Goal: Check status: Check status

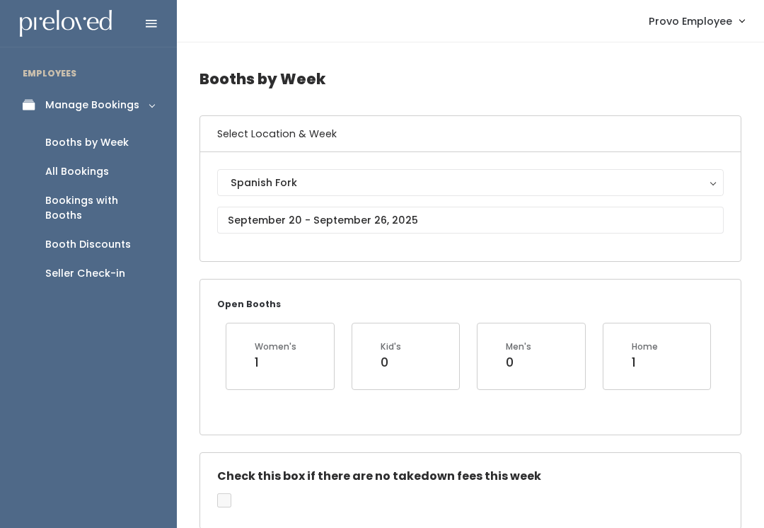
type input "[PERSON_NAME]"
click at [542, 221] on input "text" at bounding box center [470, 220] width 506 height 27
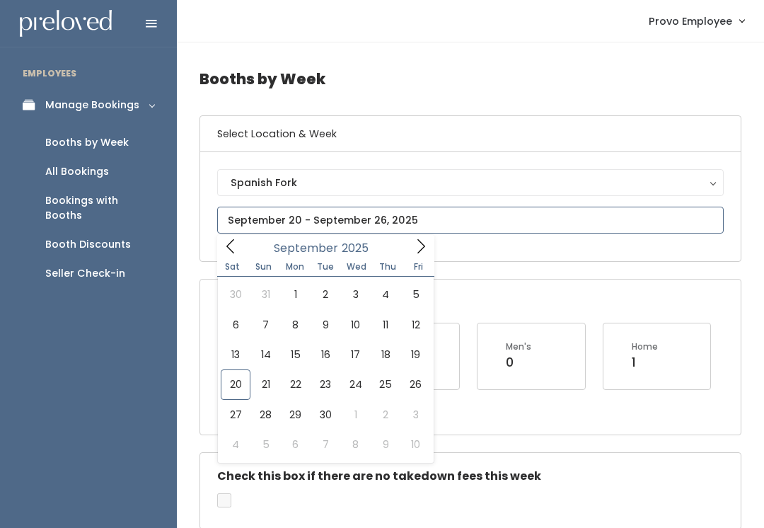
click at [419, 244] on icon at bounding box center [421, 246] width 16 height 16
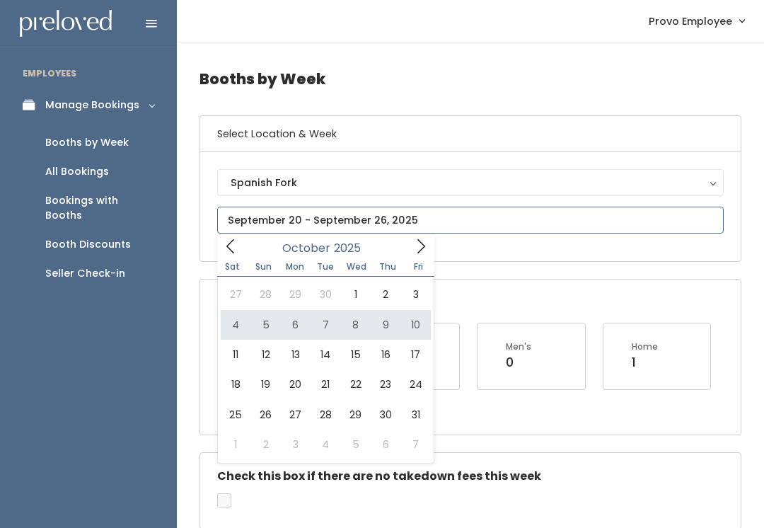
type input "[DATE] to [DATE]"
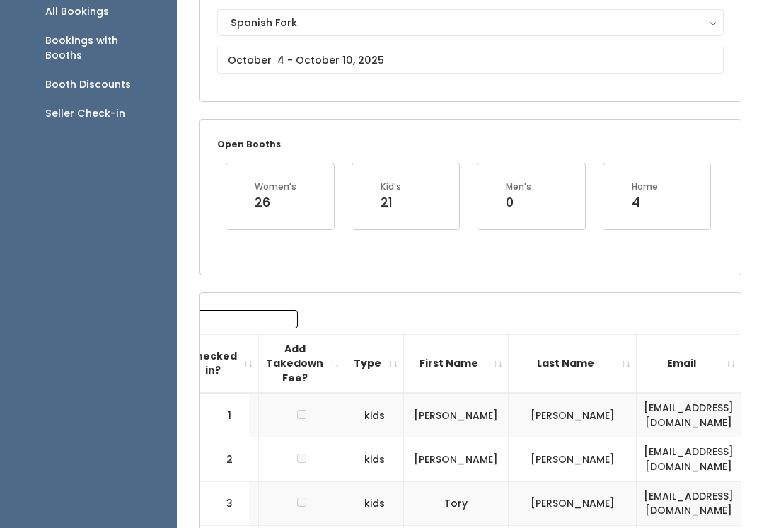
scroll to position [0, 32]
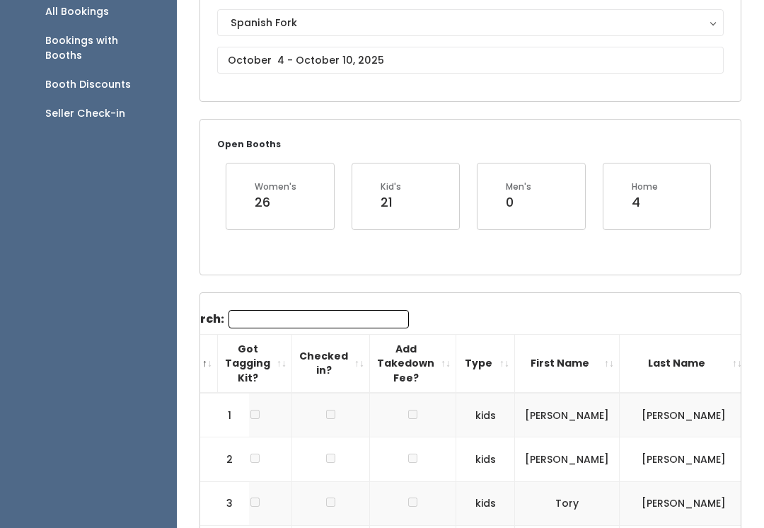
click at [318, 317] on input "Search:" at bounding box center [318, 319] width 180 height 18
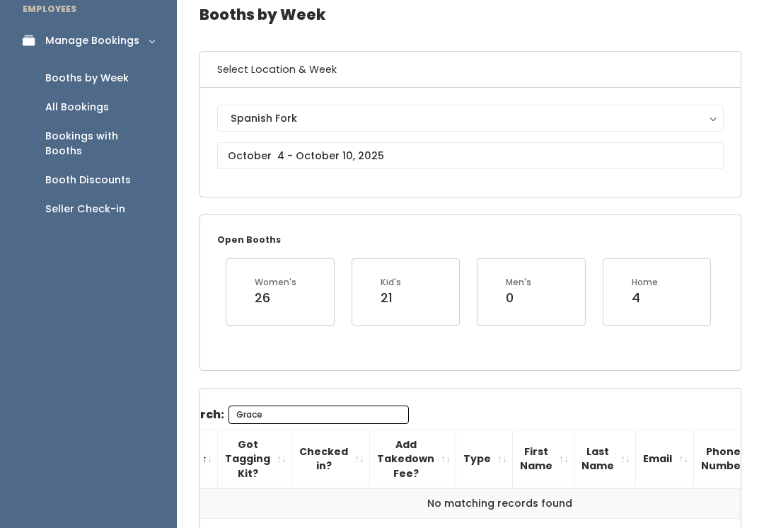
scroll to position [55, 0]
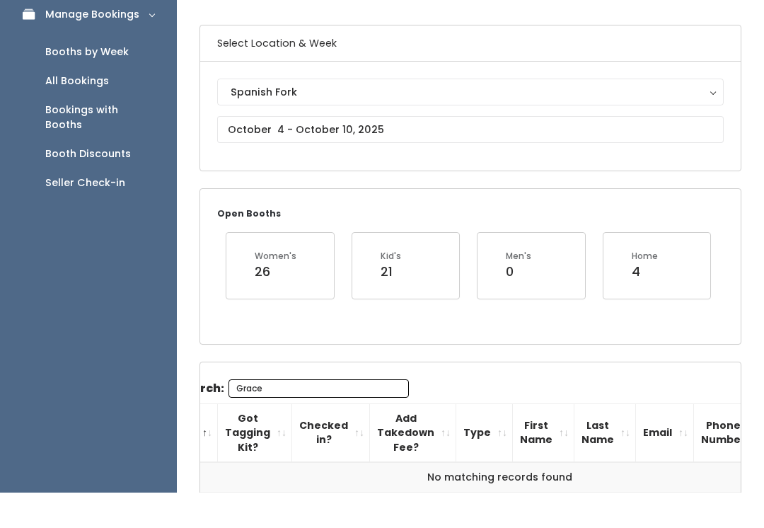
type input "Grace"
click at [470, 120] on div "Spanish Fork" at bounding box center [471, 128] width 480 height 16
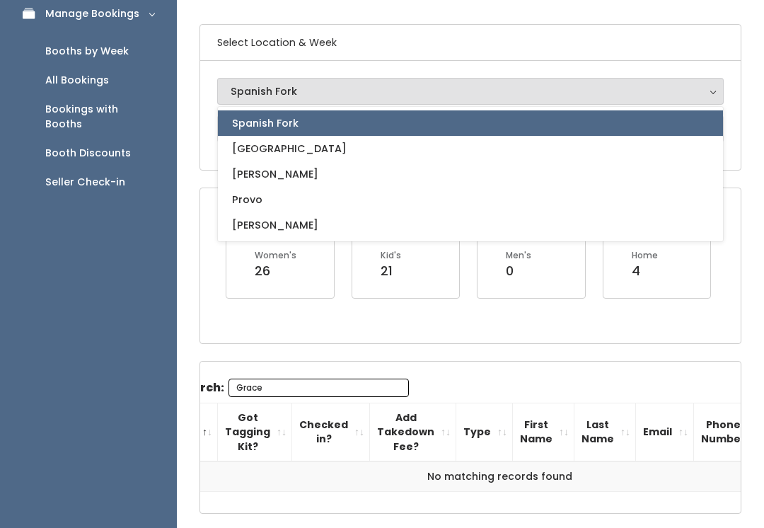
scroll to position [91, 0]
click at [282, 201] on link "Provo" at bounding box center [470, 199] width 505 height 25
select select "1"
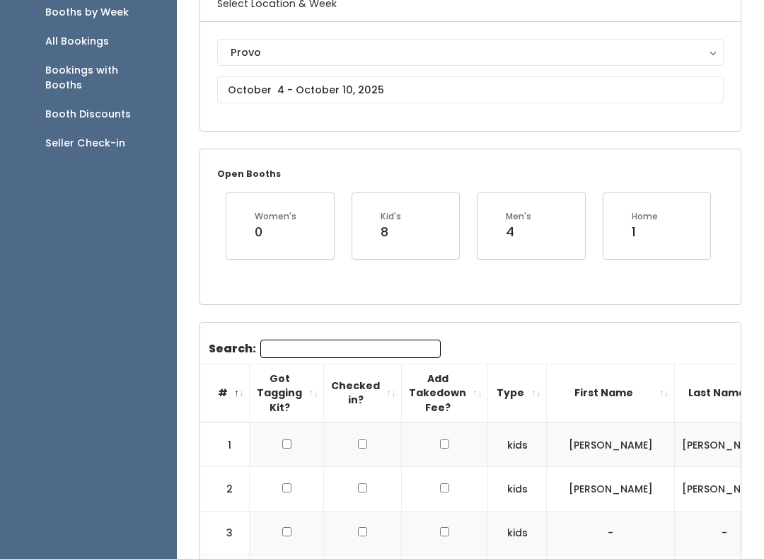
click at [361, 344] on input "Search:" at bounding box center [350, 349] width 180 height 18
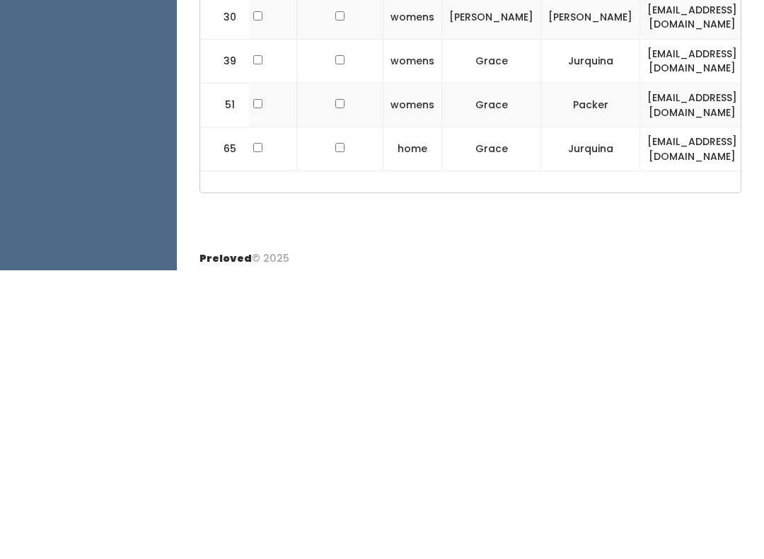
scroll to position [0, 108]
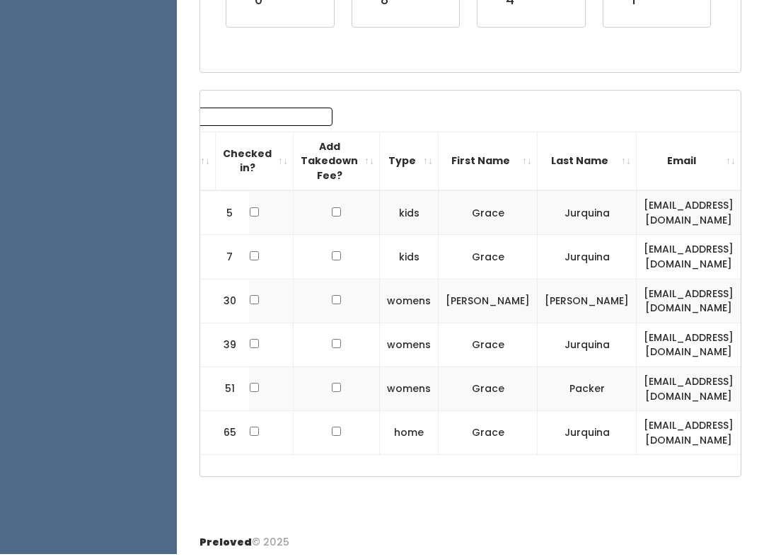
click at [267, 113] on input "Grace" at bounding box center [242, 121] width 180 height 18
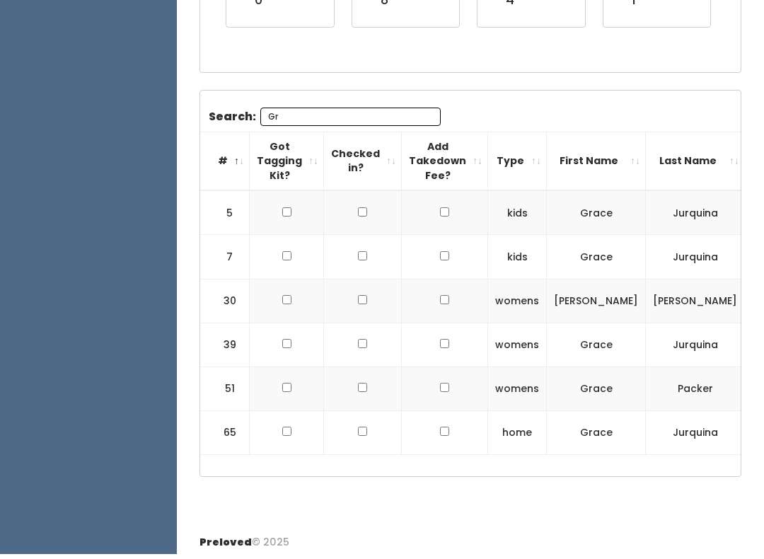
type input "G"
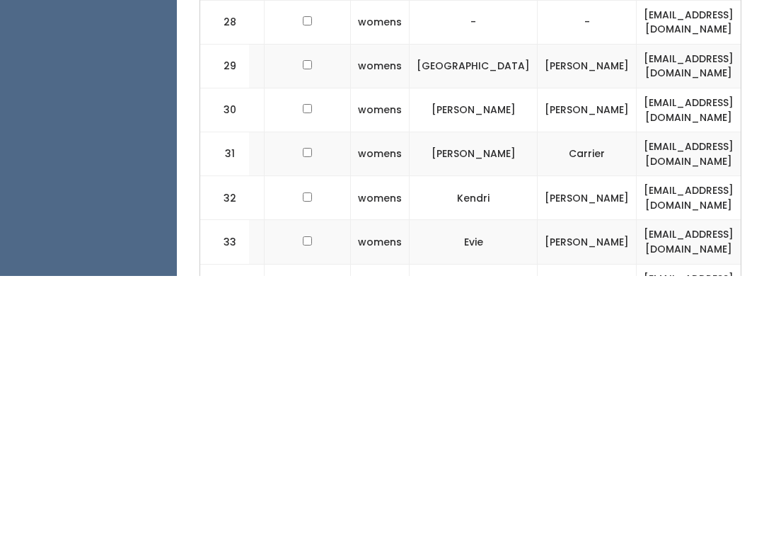
scroll to position [0, 146]
